Goal: Task Accomplishment & Management: Use online tool/utility

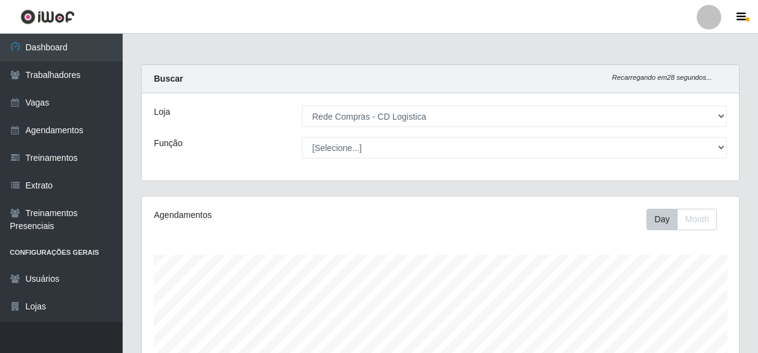
select select "429"
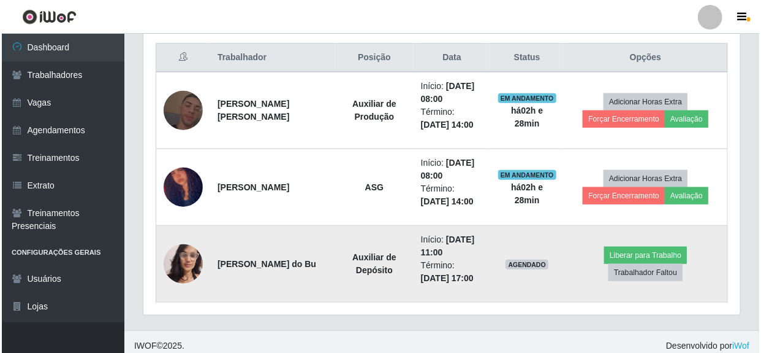
scroll to position [254, 597]
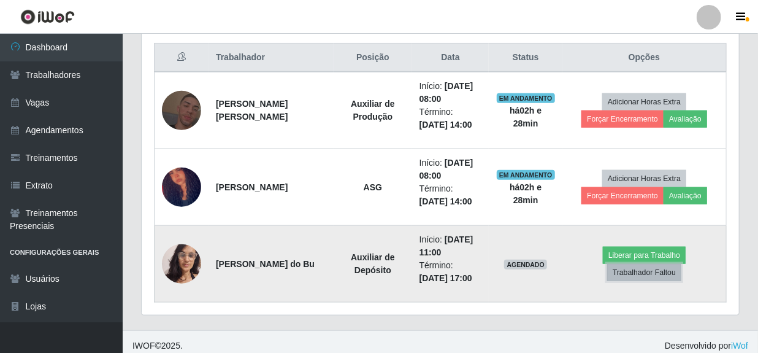
click at [668, 268] on button "Trabalhador Faltou" at bounding box center [644, 272] width 74 height 17
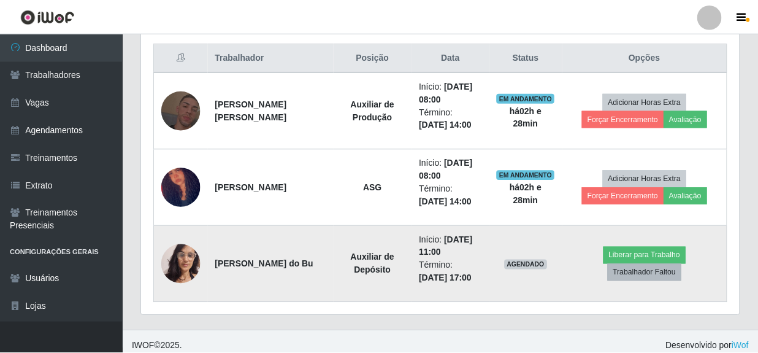
scroll to position [254, 592]
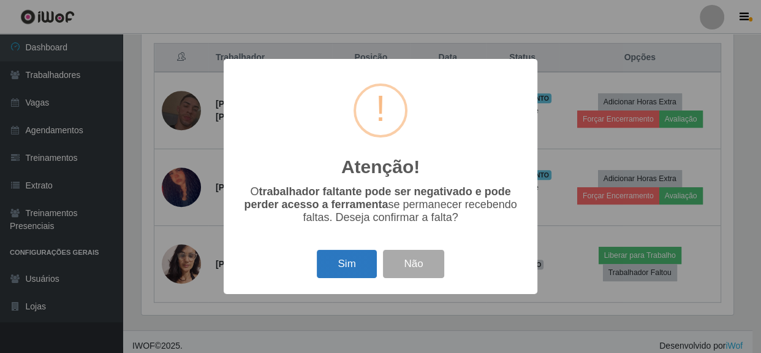
click at [351, 269] on button "Sim" at bounding box center [346, 264] width 59 height 29
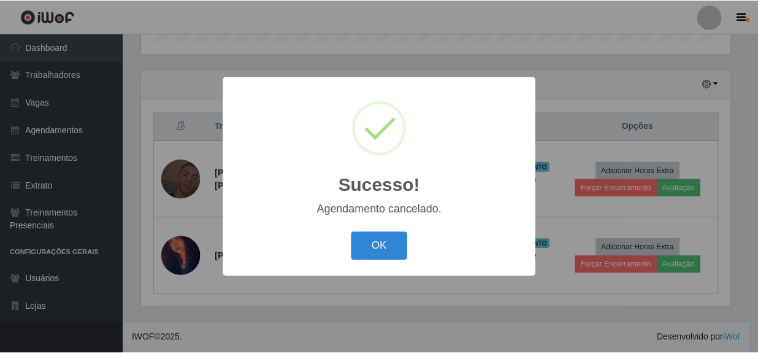
scroll to position [395, 0]
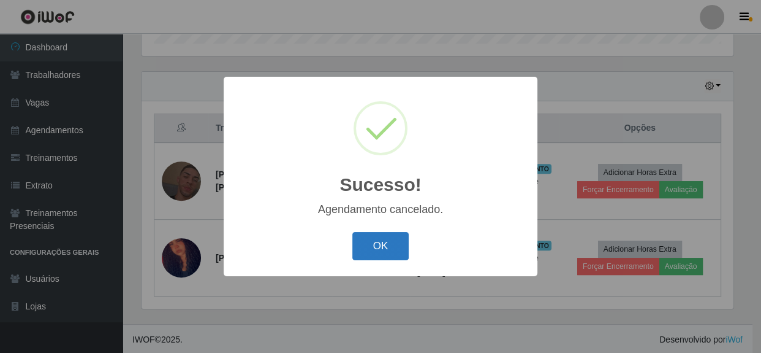
click at [375, 248] on button "OK" at bounding box center [381, 246] width 57 height 29
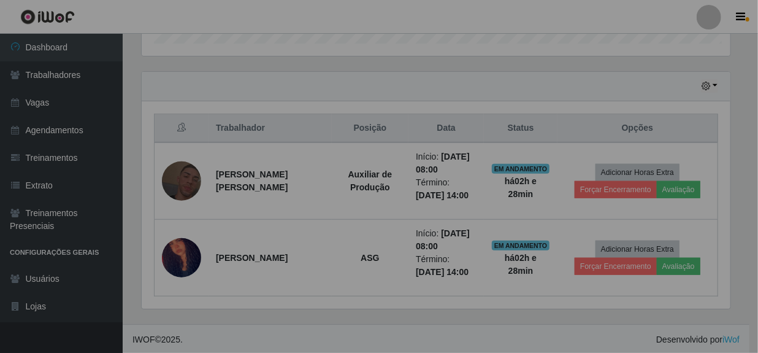
scroll to position [254, 597]
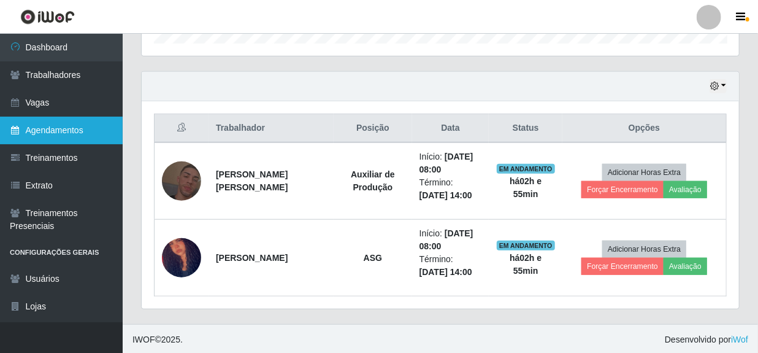
click at [52, 130] on link "Agendamentos" at bounding box center [61, 130] width 123 height 28
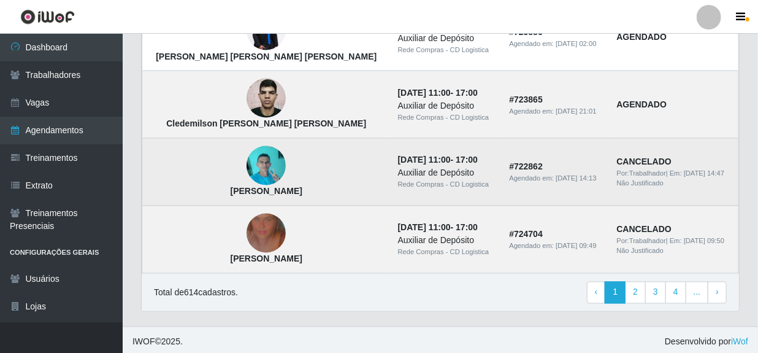
scroll to position [925, 0]
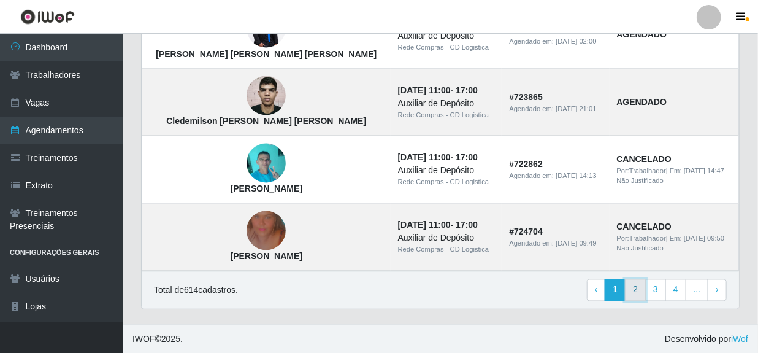
click at [635, 291] on link "2" at bounding box center [635, 290] width 21 height 22
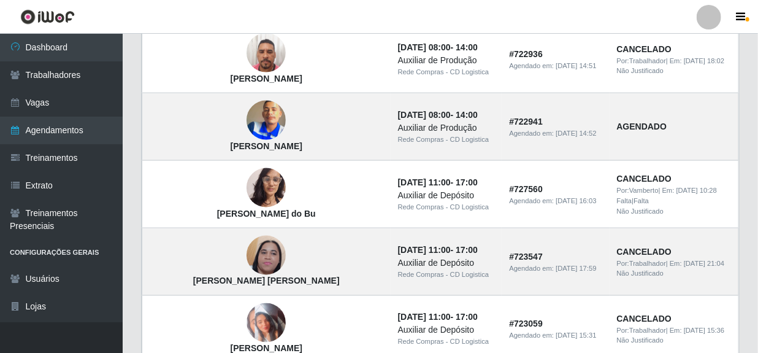
scroll to position [780, 0]
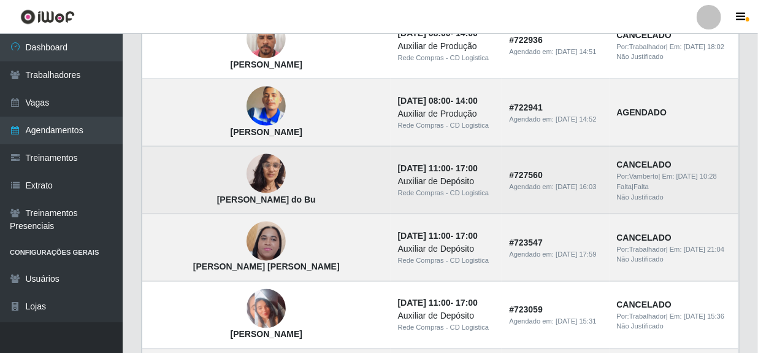
click at [623, 162] on strong "CANCELADO" at bounding box center [644, 164] width 55 height 10
drag, startPoint x: 596, startPoint y: 172, endPoint x: 649, endPoint y: 189, distance: 55.8
click at [649, 189] on div "Falta | Falta" at bounding box center [674, 186] width 115 height 10
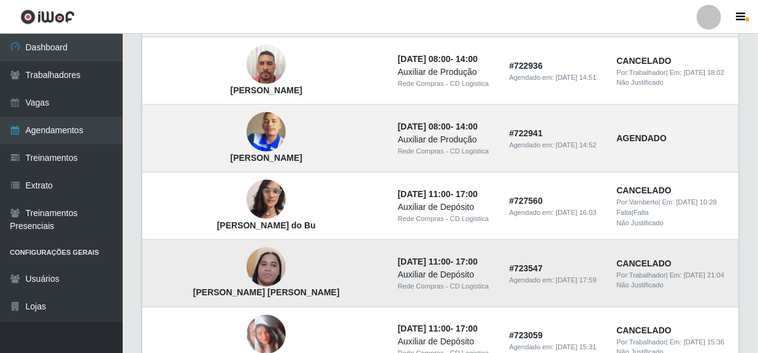
scroll to position [724, 0]
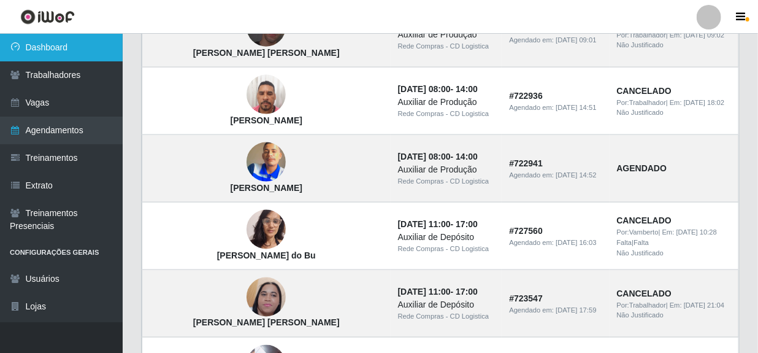
click at [42, 56] on link "Dashboard" at bounding box center [61, 48] width 123 height 28
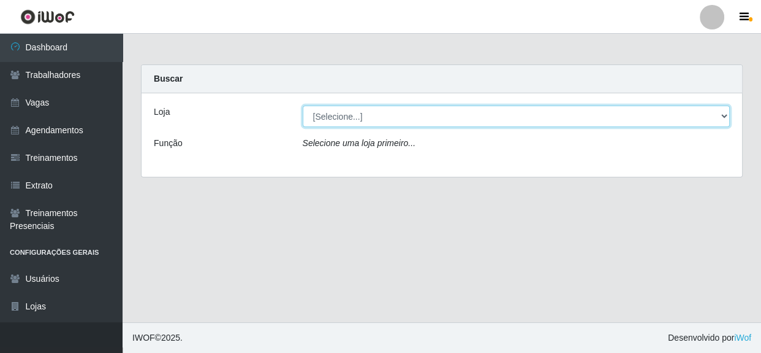
click at [343, 123] on select "[Selecione...] Rede Compras - CD Logistica" at bounding box center [517, 115] width 428 height 21
select select "429"
click at [303, 105] on select "[Selecione...] Rede Compras - CD Logistica" at bounding box center [517, 115] width 428 height 21
